Goal: Check status: Check status

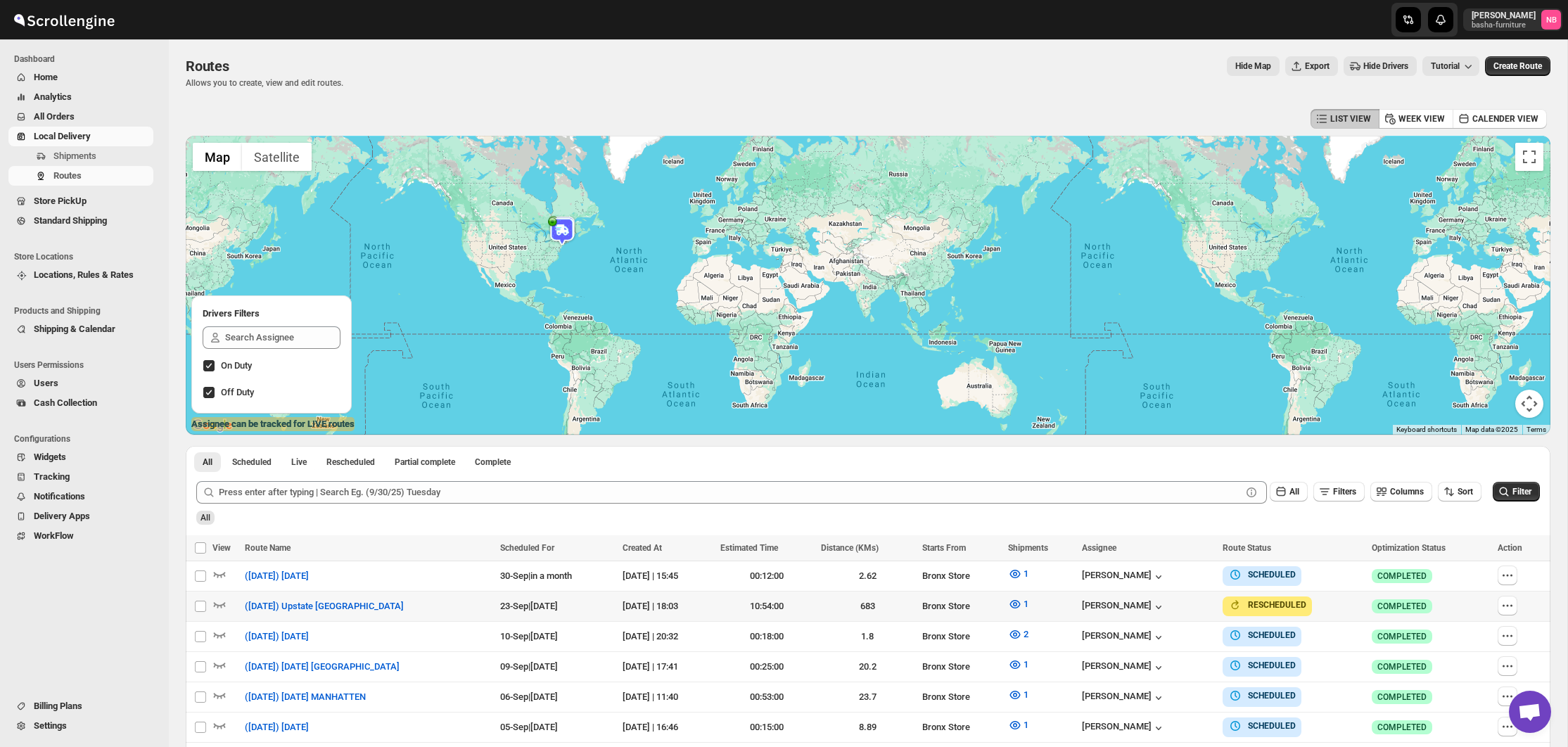
scroll to position [295, 0]
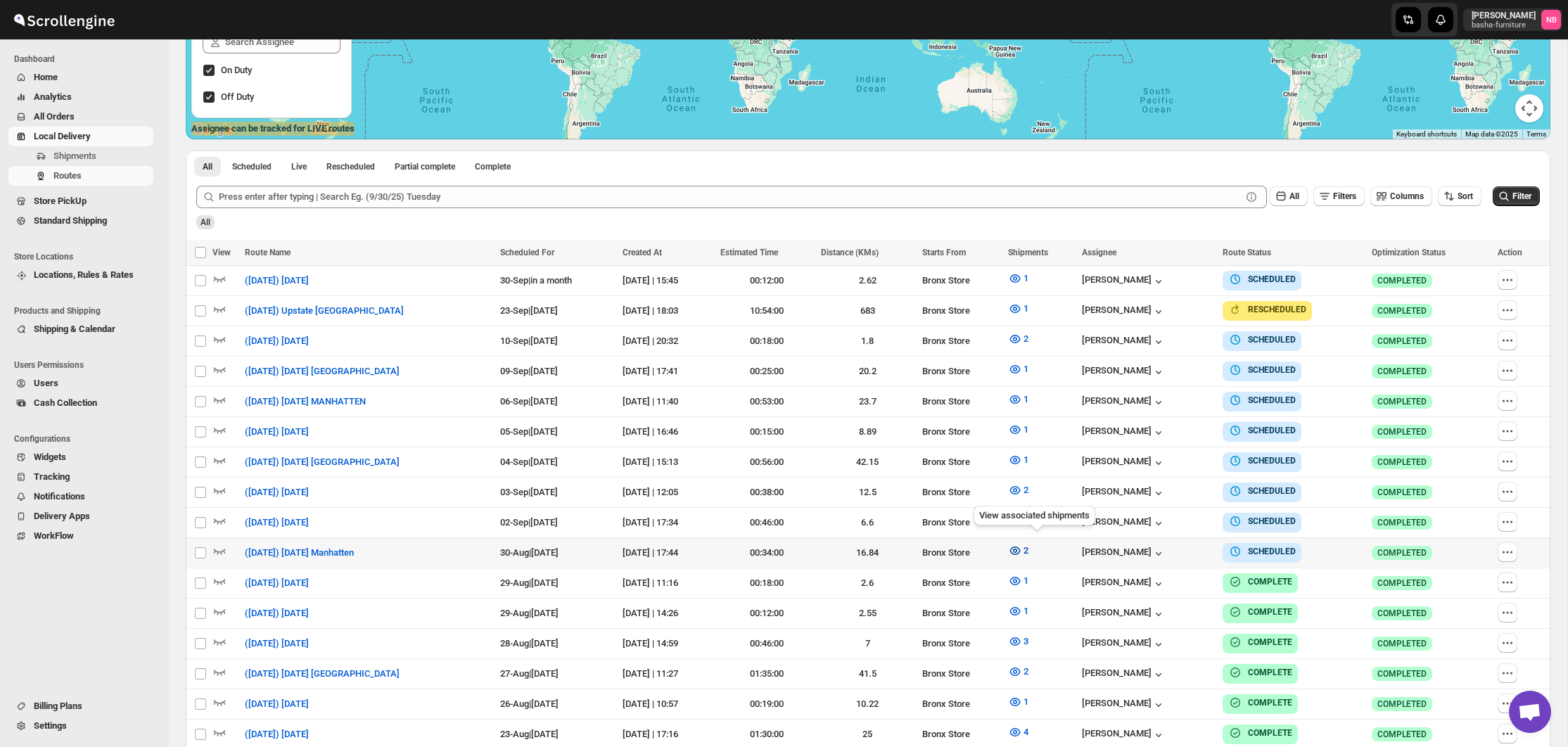
click at [1026, 542] on button "2" at bounding box center [1018, 551] width 37 height 22
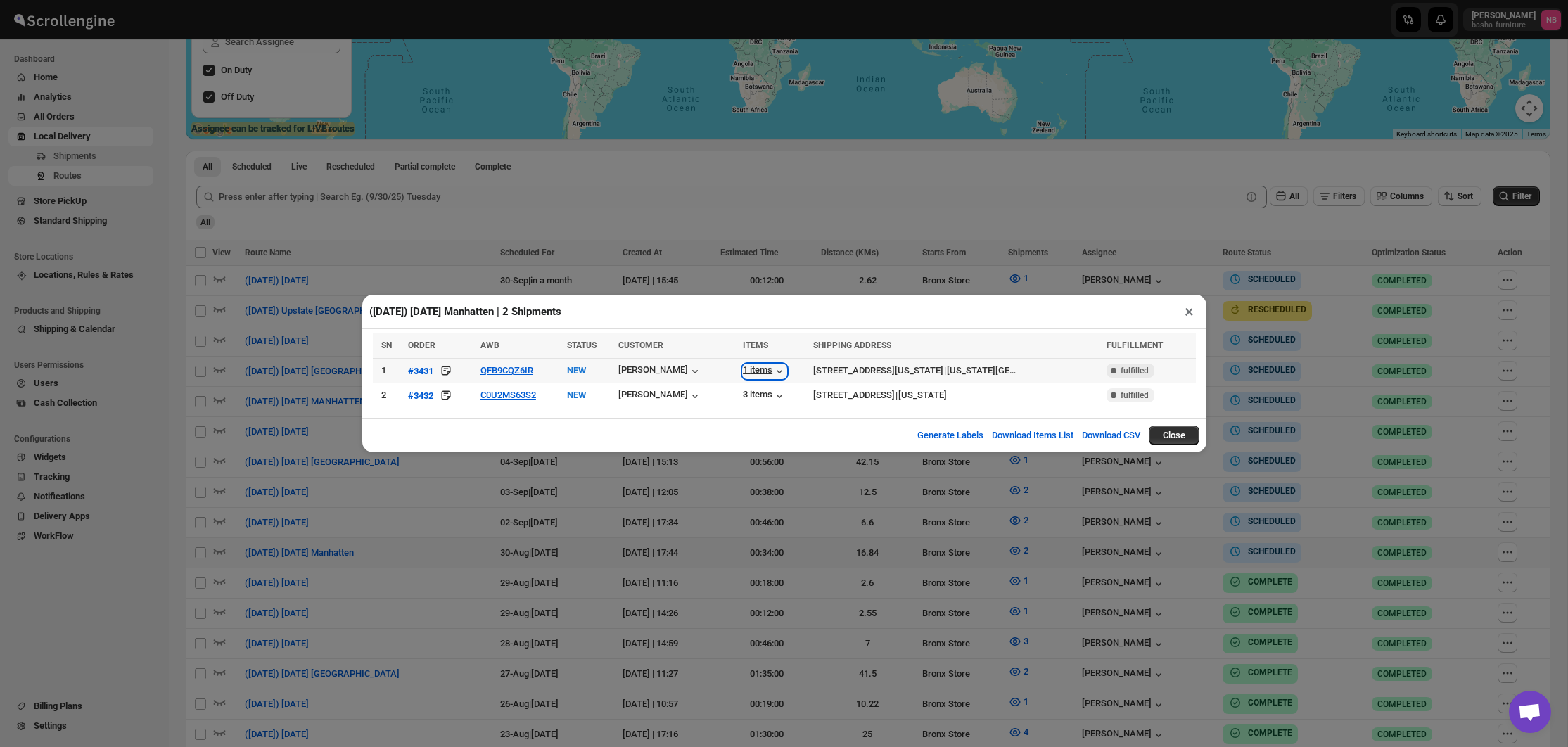
click at [756, 371] on div "1 items" at bounding box center [764, 372] width 44 height 14
click at [752, 394] on div "3 items" at bounding box center [764, 396] width 44 height 14
click at [626, 262] on div "([DATE]) [DATE] Manhatten | 2 Shipments × SN ORDER AWB STATUS CUSTOMER ITEMS SH…" at bounding box center [784, 373] width 1568 height 747
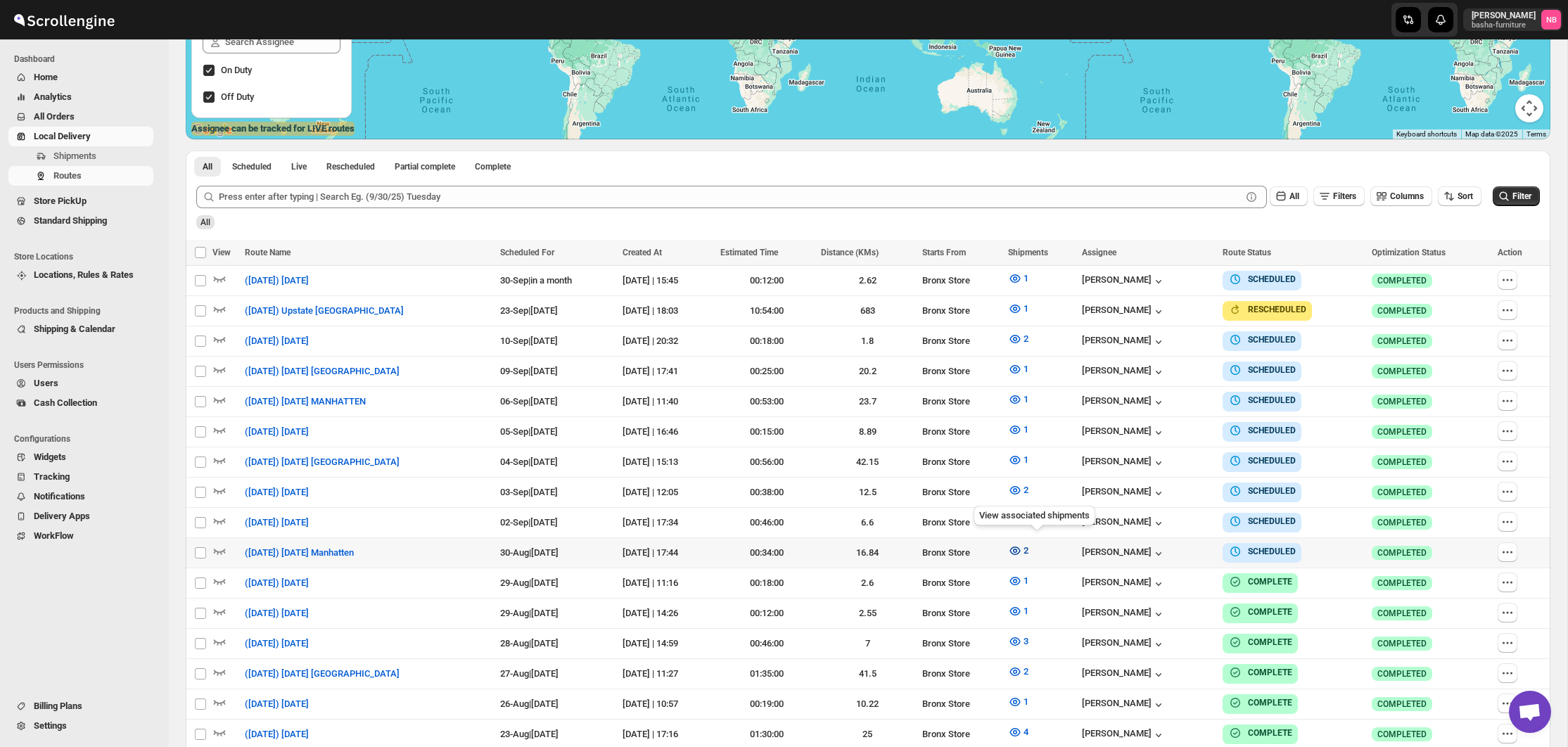
click at [1022, 544] on icon "button" at bounding box center [1015, 551] width 14 height 14
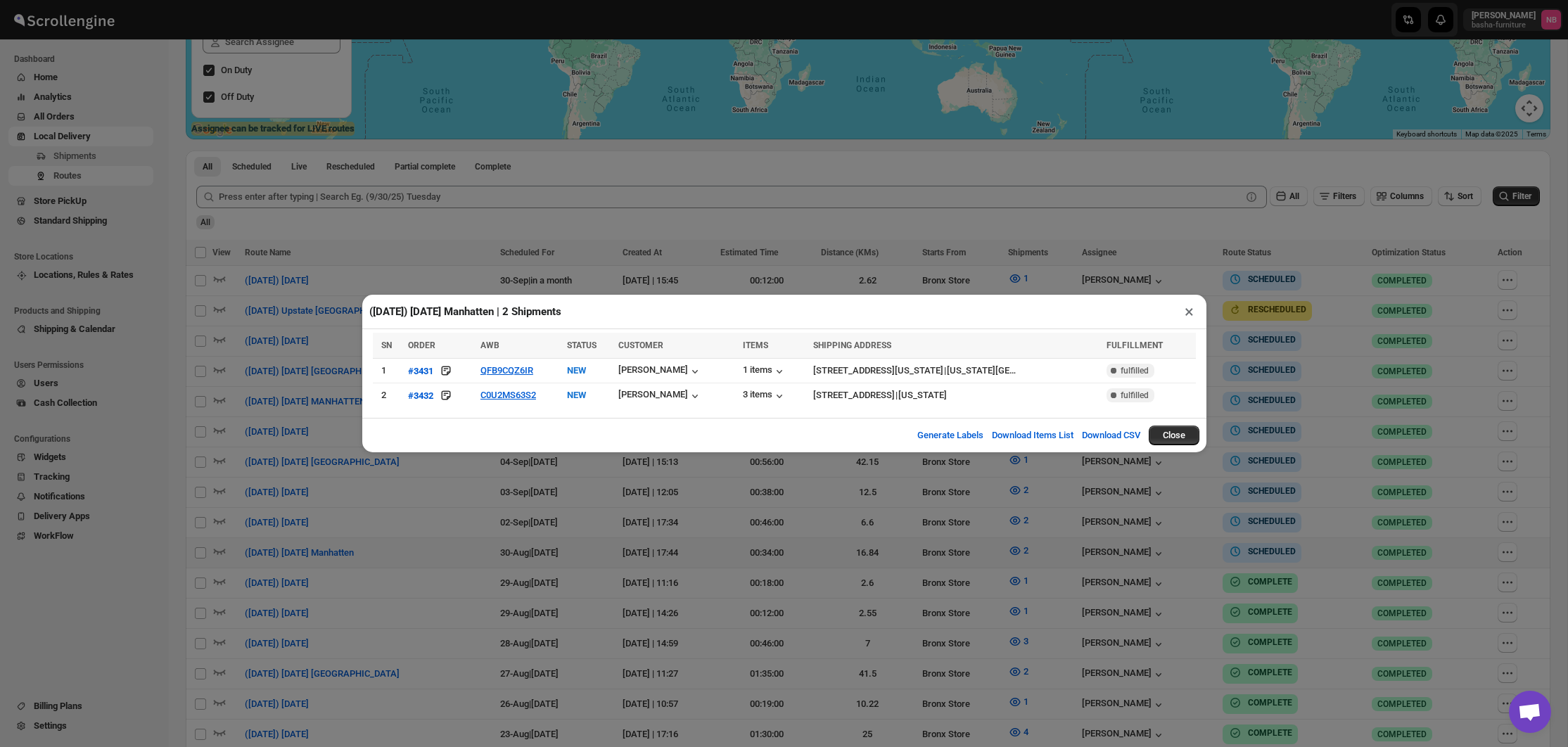
click at [363, 236] on div "([DATE]) [DATE] Manhatten | 2 Shipments × SN ORDER AWB STATUS CUSTOMER ITEMS SH…" at bounding box center [784, 373] width 1568 height 747
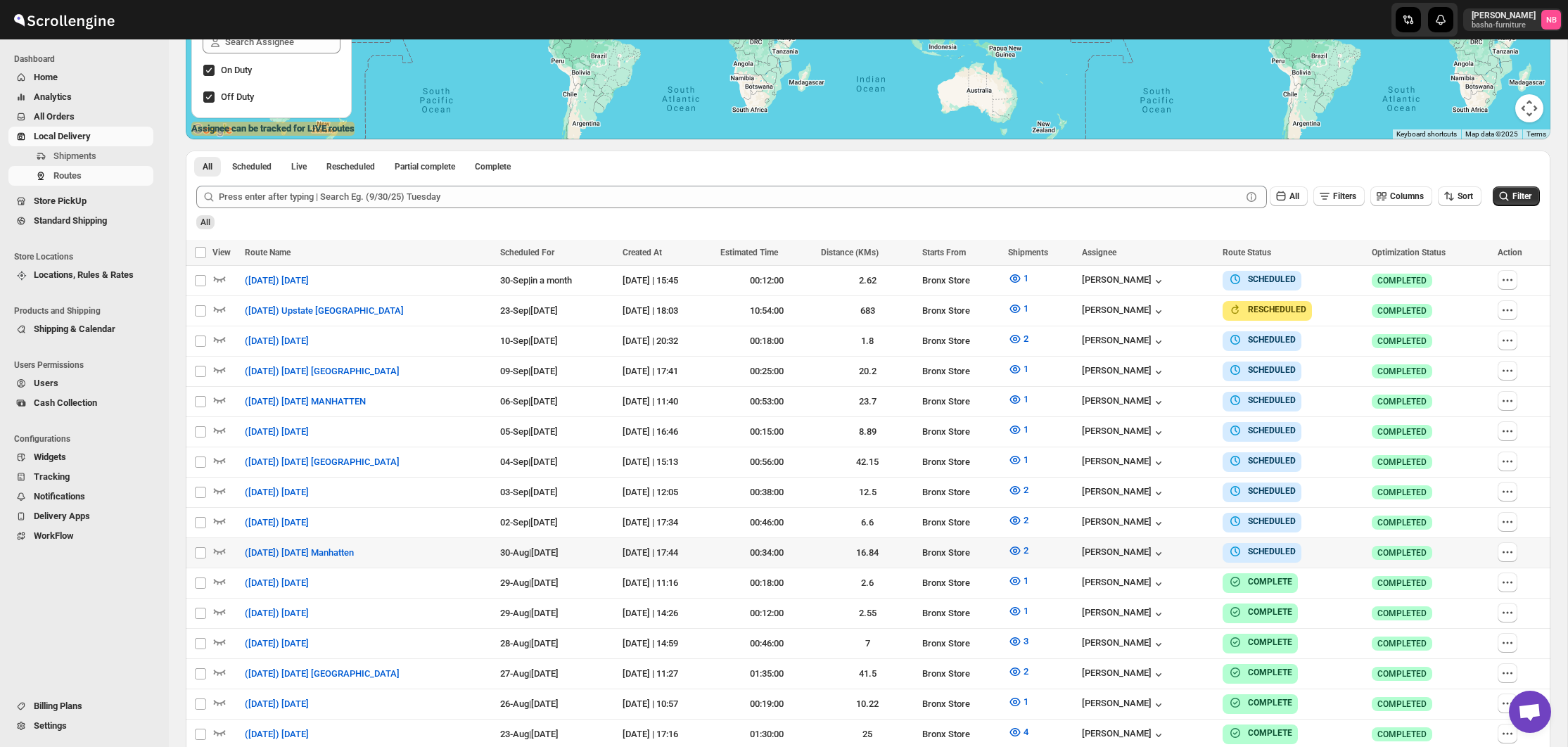
click at [80, 120] on span "All Orders" at bounding box center [92, 117] width 116 height 14
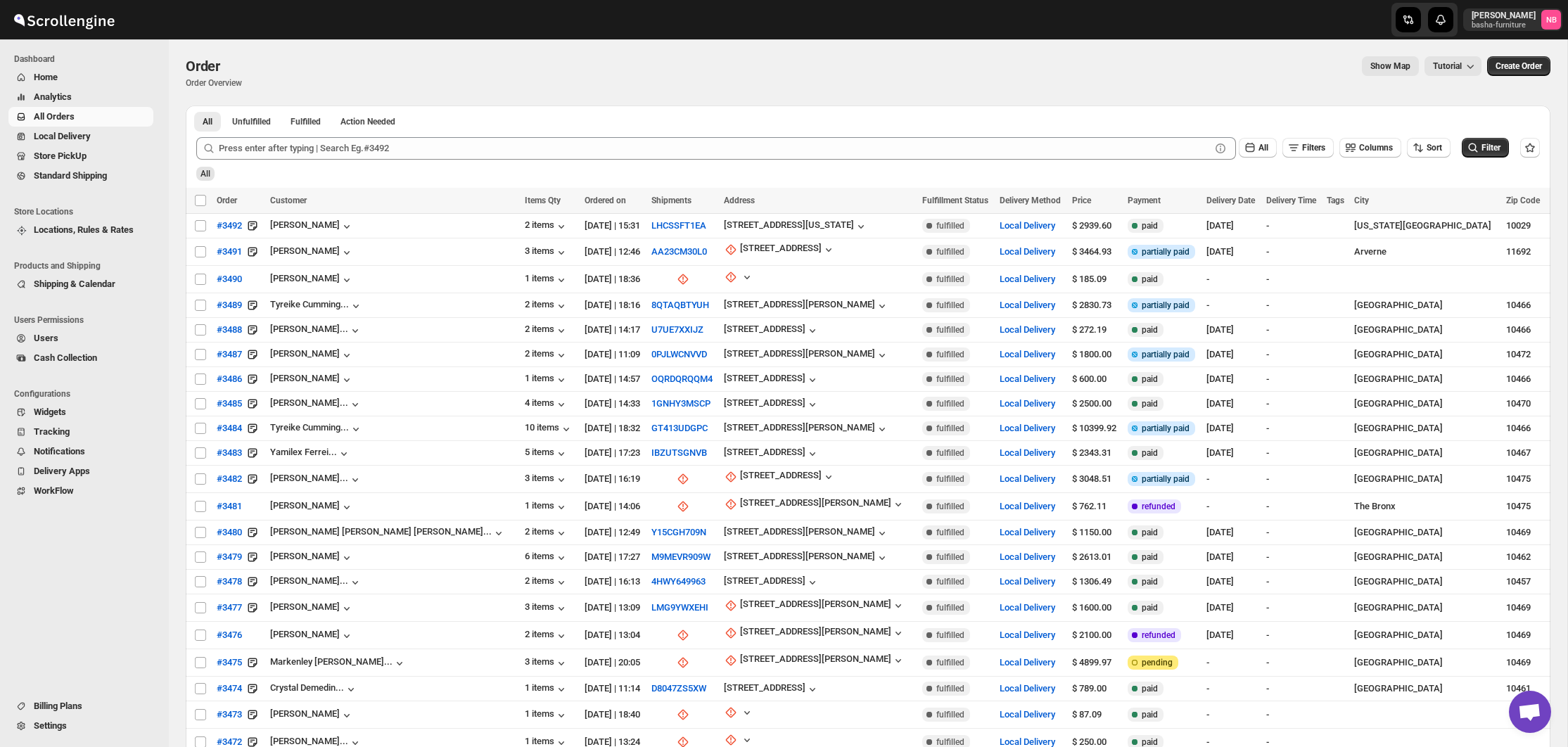
click at [77, 77] on span "Home" at bounding box center [92, 78] width 116 height 14
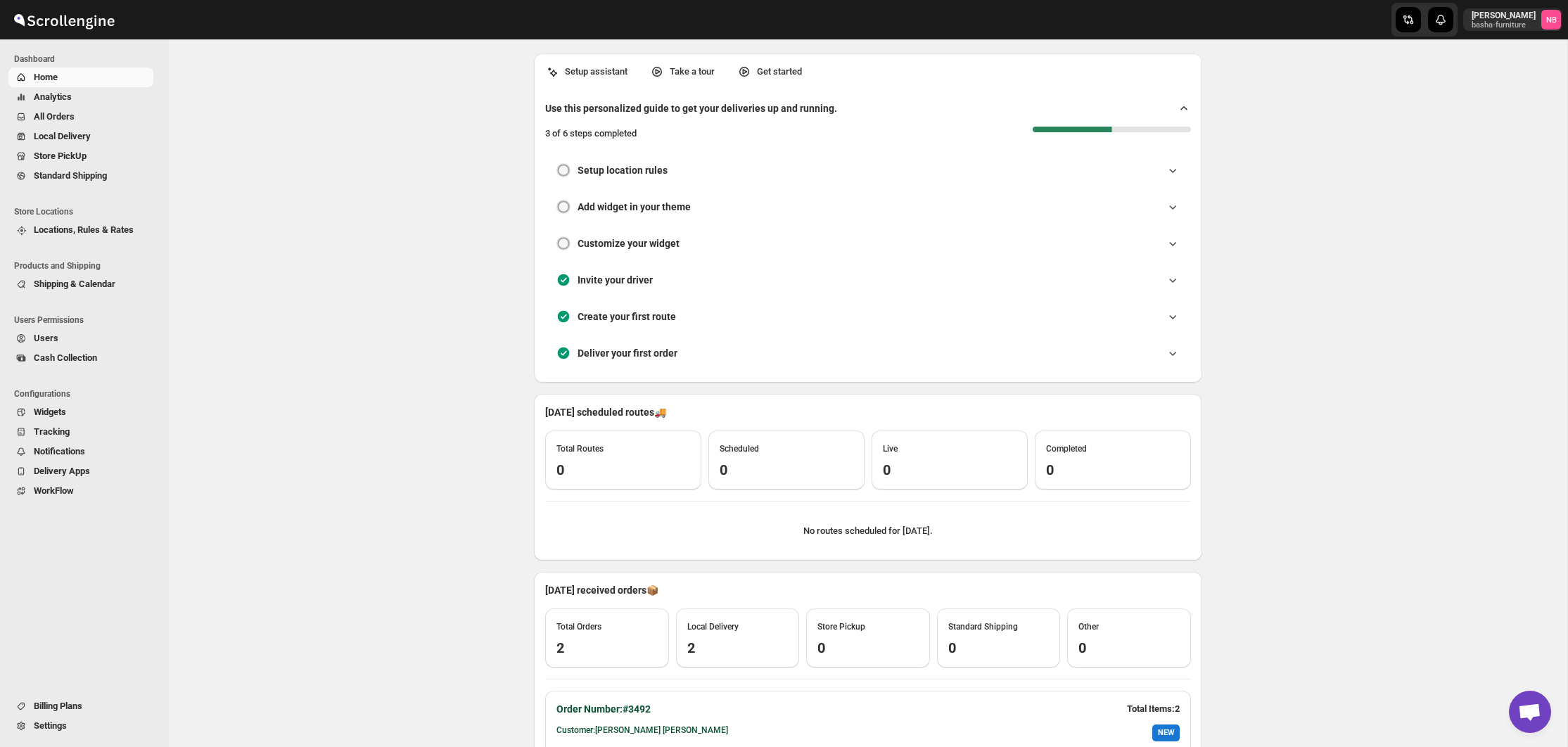
click at [86, 124] on button "All Orders" at bounding box center [81, 116] width 145 height 20
